Goal: Task Accomplishment & Management: Complete application form

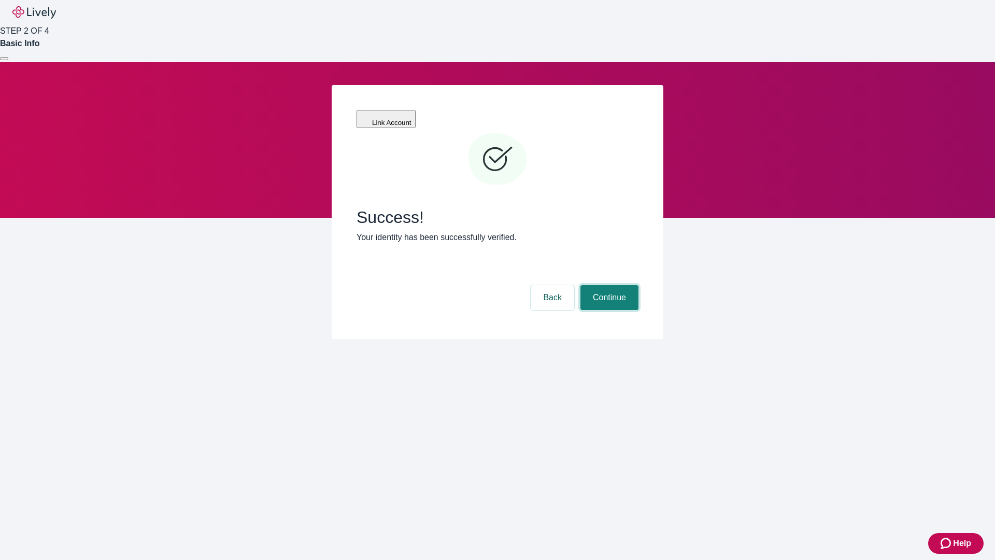
click at [608, 285] on button "Continue" at bounding box center [609, 297] width 58 height 25
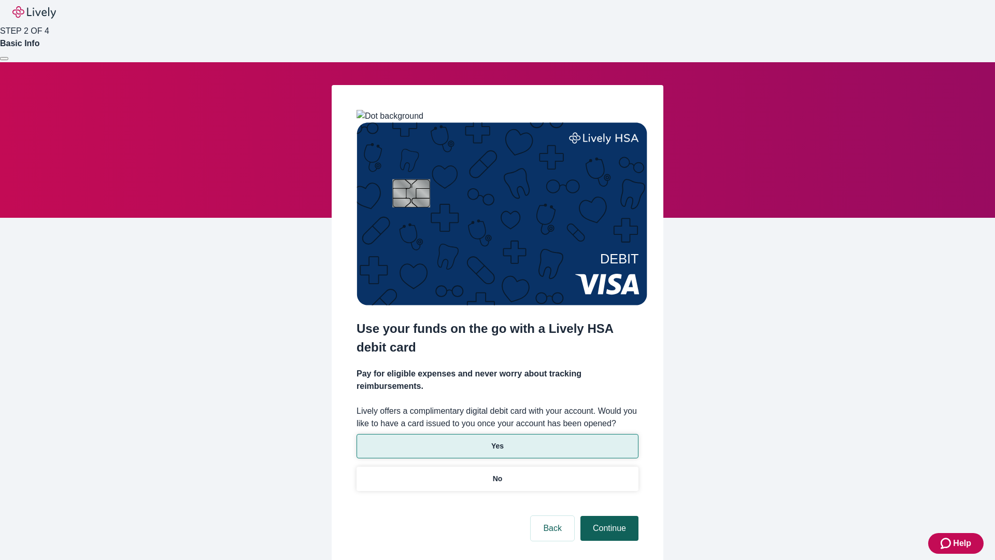
click at [497, 473] on p "No" at bounding box center [498, 478] width 10 height 11
click at [608, 515] on button "Continue" at bounding box center [609, 527] width 58 height 25
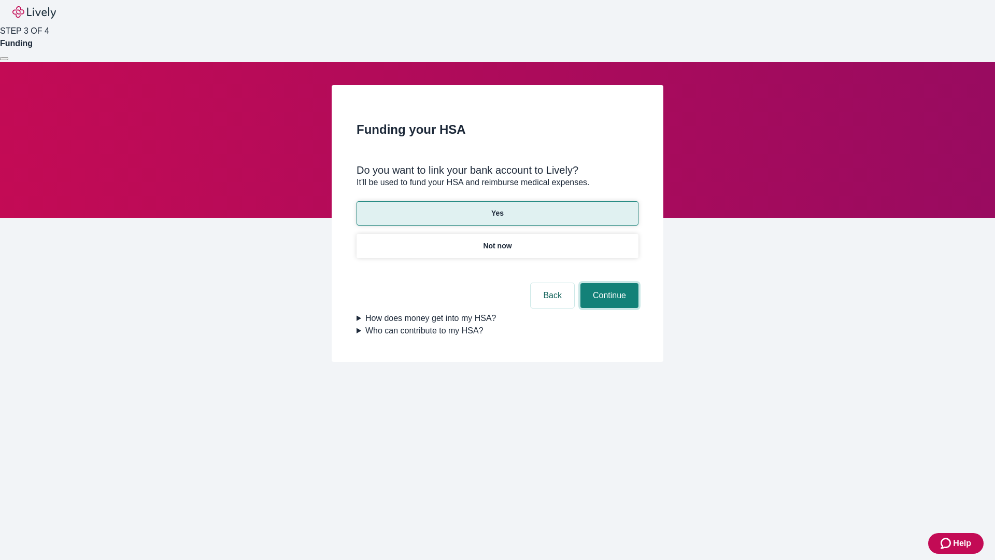
click at [608, 283] on button "Continue" at bounding box center [609, 295] width 58 height 25
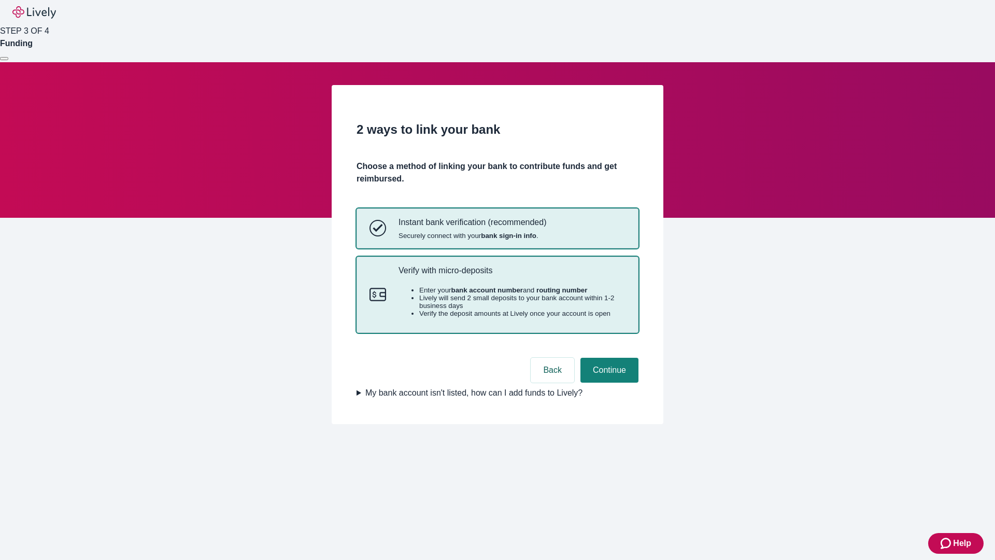
click at [511, 275] on p "Verify with micro-deposits" at bounding box center [511, 270] width 227 height 10
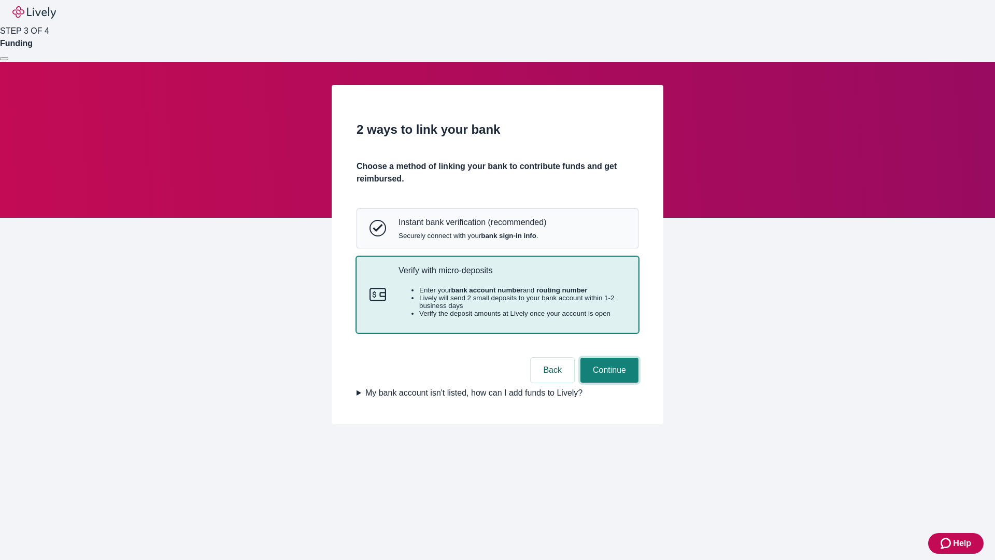
click at [608, 382] on button "Continue" at bounding box center [609, 369] width 58 height 25
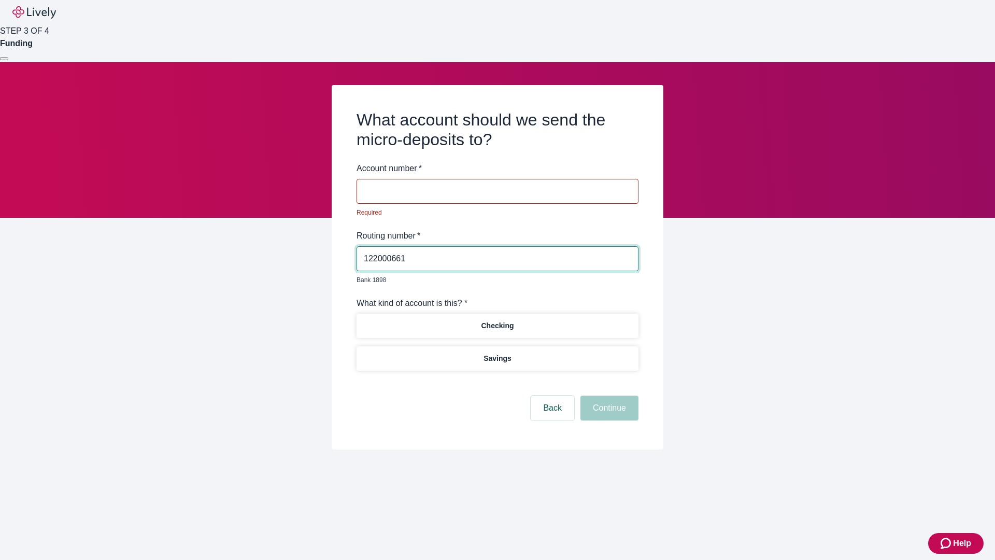
type input "122000661"
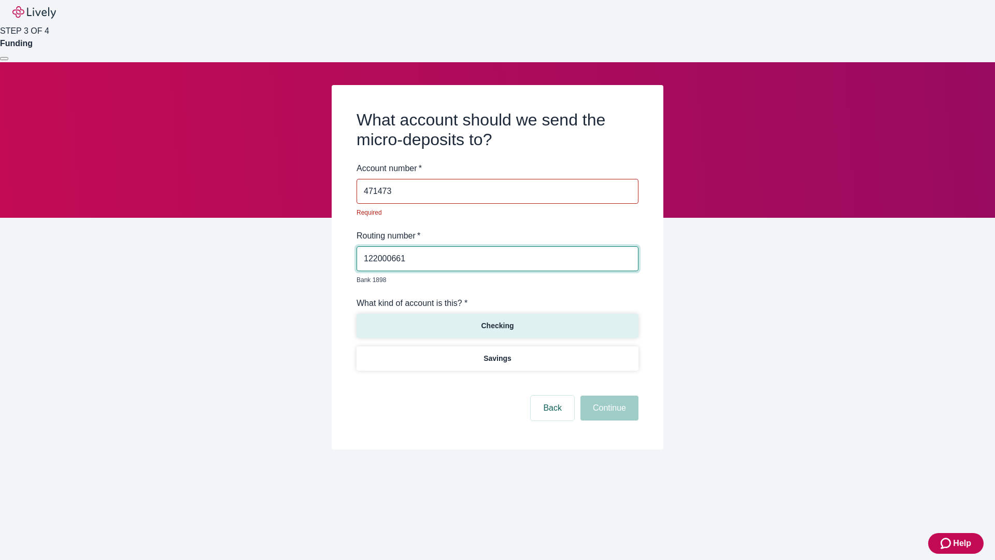
type input "471473"
click at [497, 320] on p "Checking" at bounding box center [497, 325] width 33 height 11
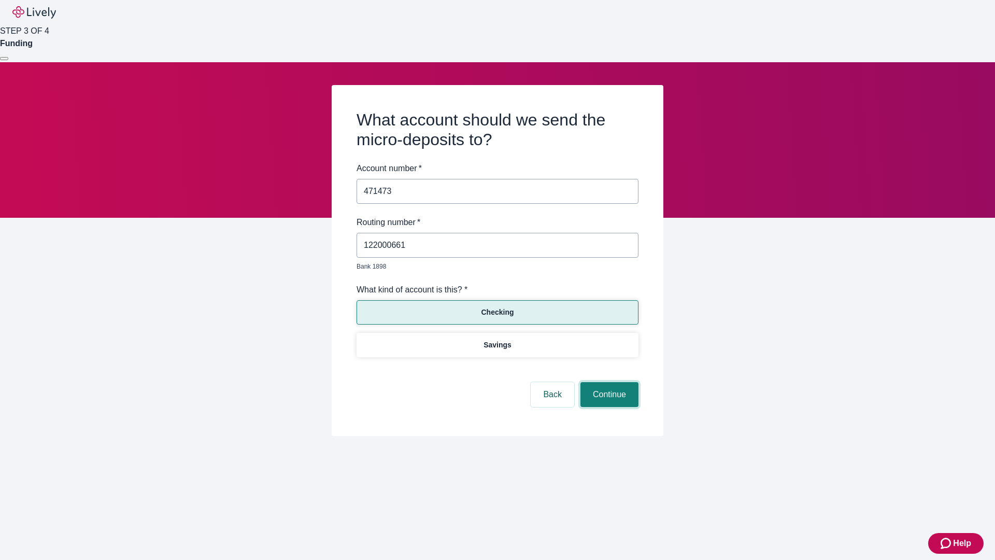
click at [608, 382] on button "Continue" at bounding box center [609, 394] width 58 height 25
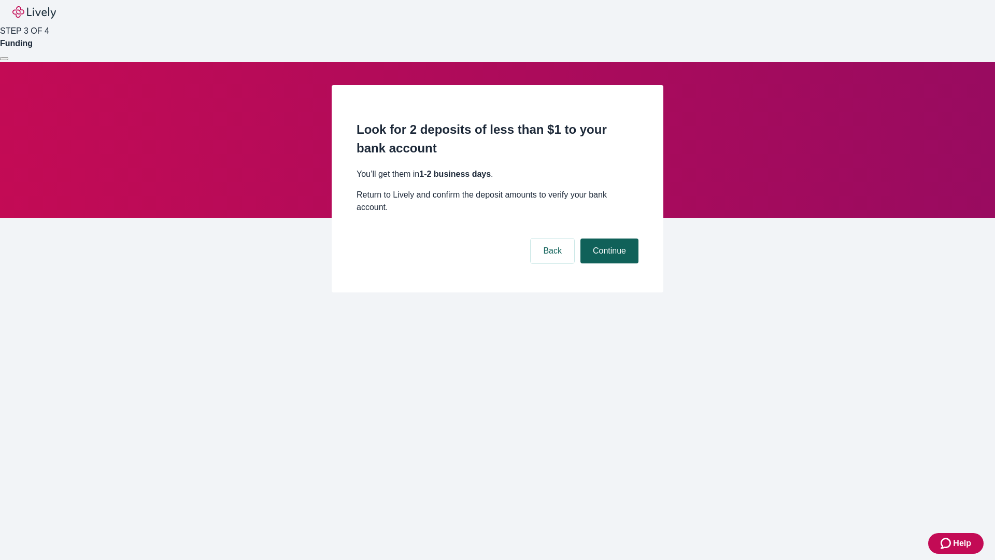
click at [608, 238] on button "Continue" at bounding box center [609, 250] width 58 height 25
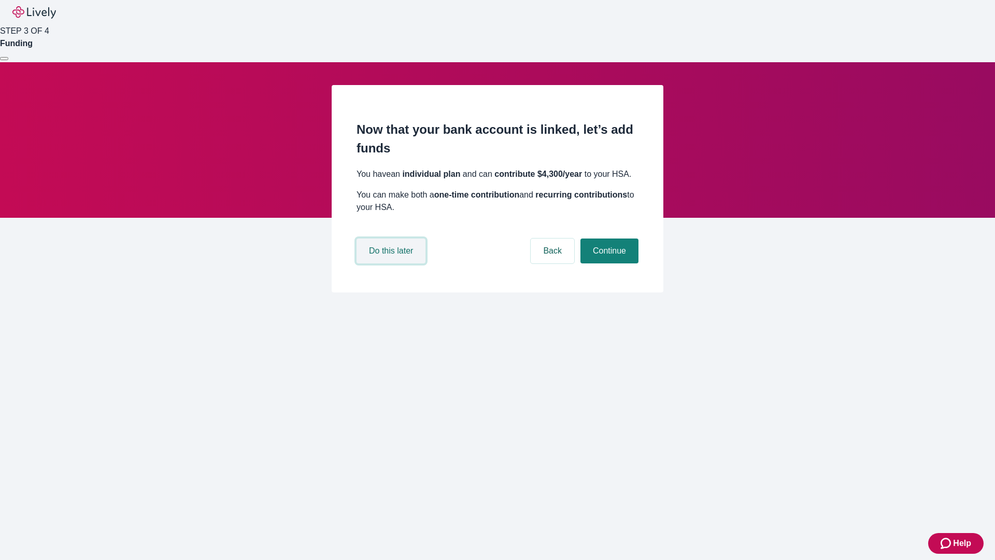
click at [392, 263] on button "Do this later" at bounding box center [390, 250] width 69 height 25
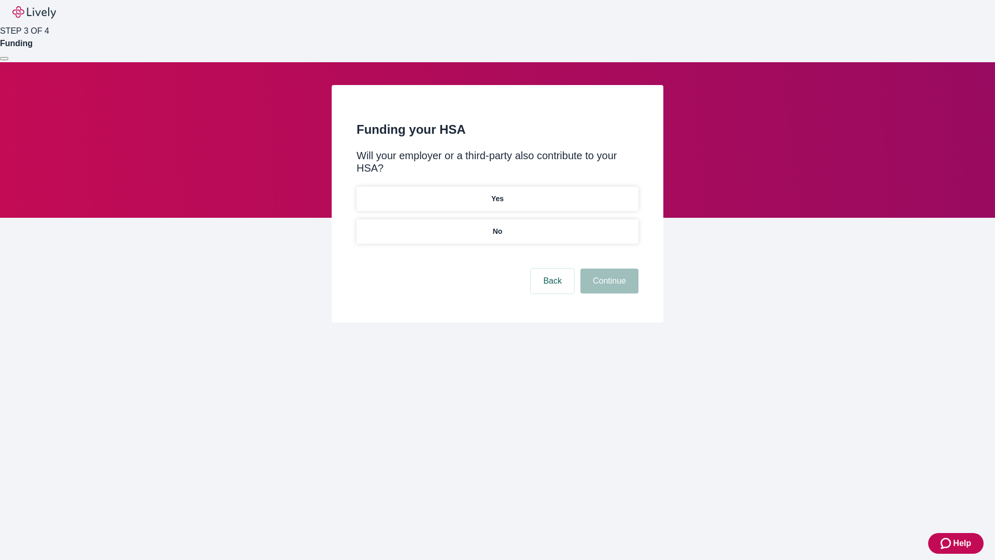
click at [497, 226] on p "No" at bounding box center [498, 231] width 10 height 11
click at [608, 268] on button "Continue" at bounding box center [609, 280] width 58 height 25
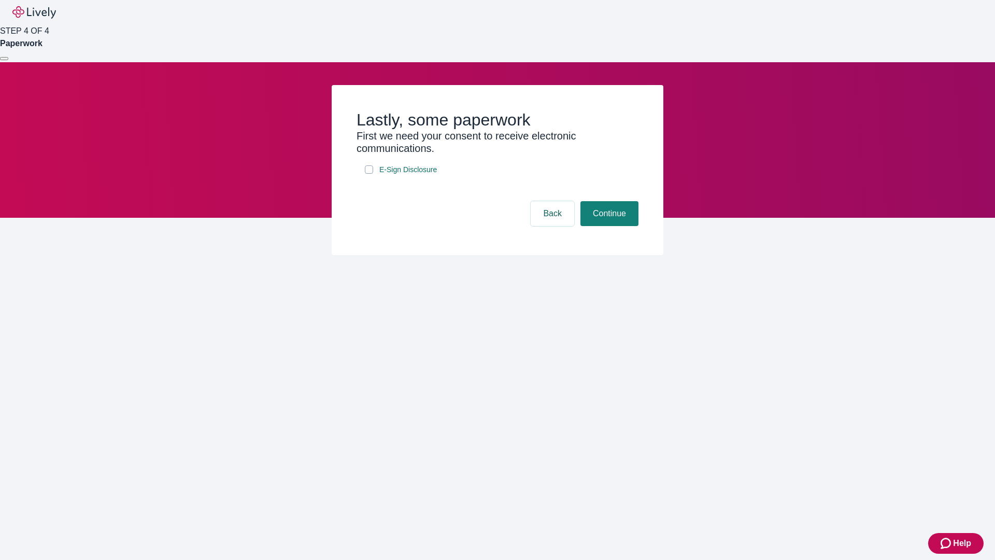
click at [369, 174] on input "E-Sign Disclosure" at bounding box center [369, 169] width 8 height 8
checkbox input "true"
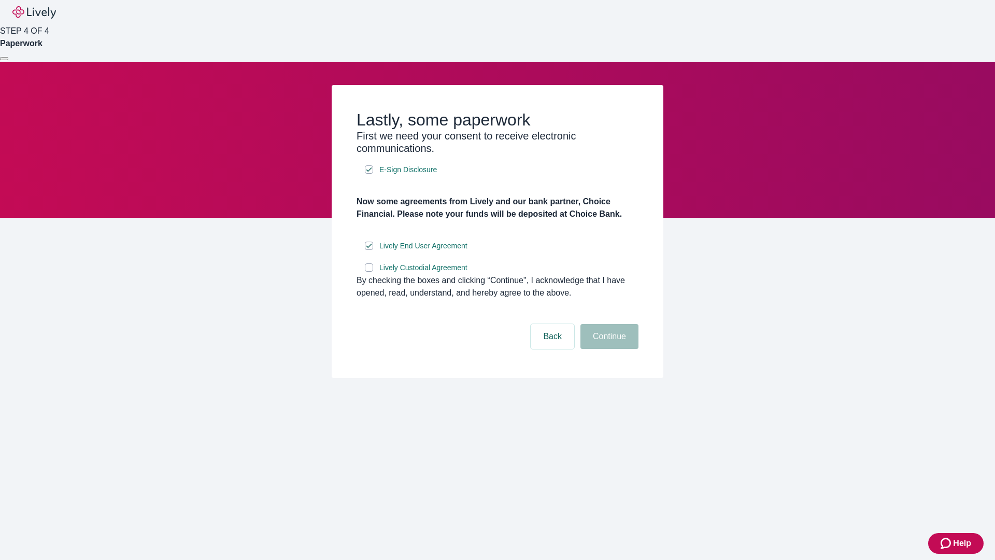
click at [369, 271] on input "Lively Custodial Agreement" at bounding box center [369, 267] width 8 height 8
checkbox input "true"
click at [608, 349] on button "Continue" at bounding box center [609, 336] width 58 height 25
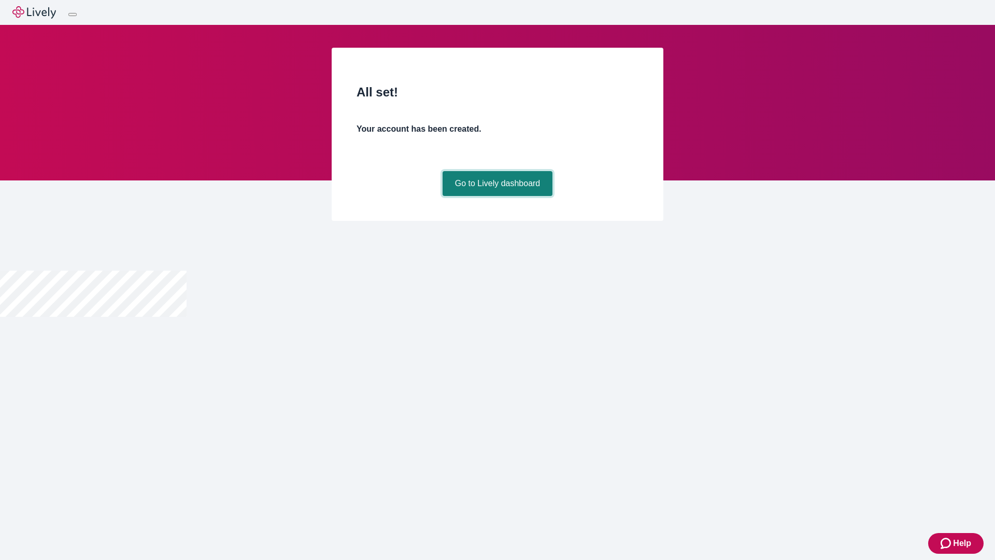
click at [497, 196] on link "Go to Lively dashboard" at bounding box center [497, 183] width 110 height 25
